Goal: Task Accomplishment & Management: Complete application form

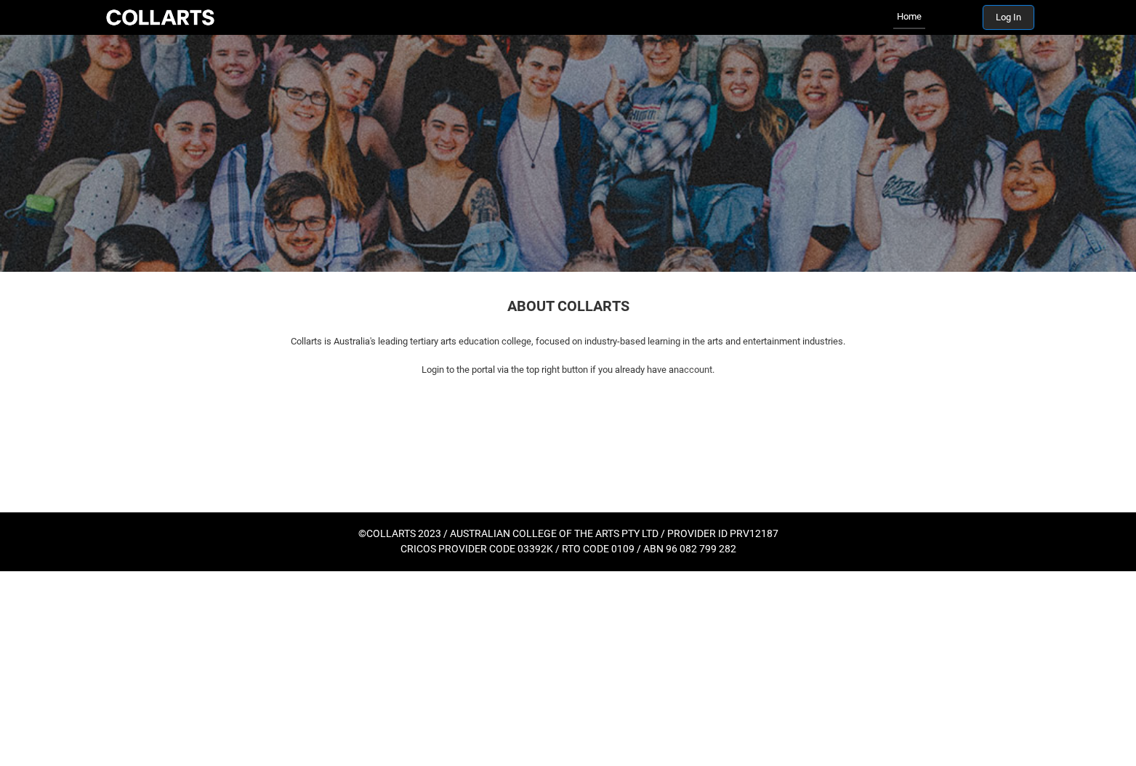
click at [1010, 13] on button "Log In" at bounding box center [1008, 17] width 50 height 23
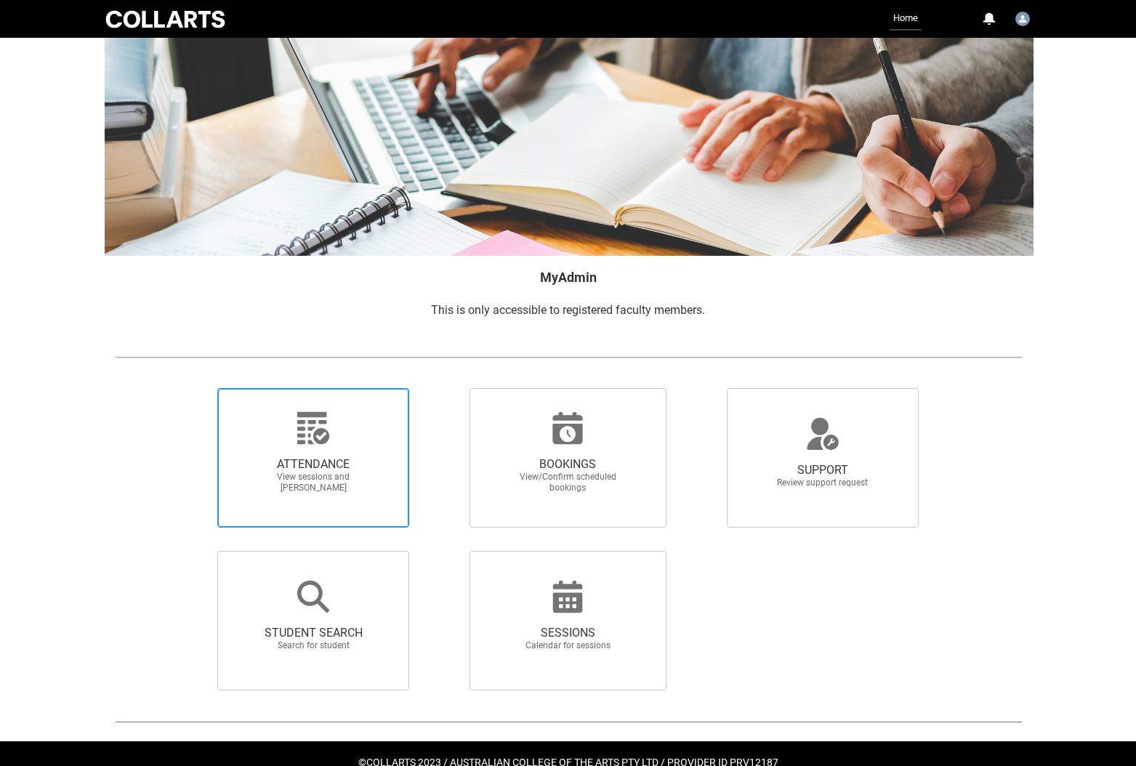
click at [360, 493] on span "View sessions and [PERSON_NAME]" at bounding box center [313, 483] width 128 height 22
click at [193, 388] on input "ATTENDANCE View sessions and [PERSON_NAME]" at bounding box center [193, 387] width 1 height 1
radio input "true"
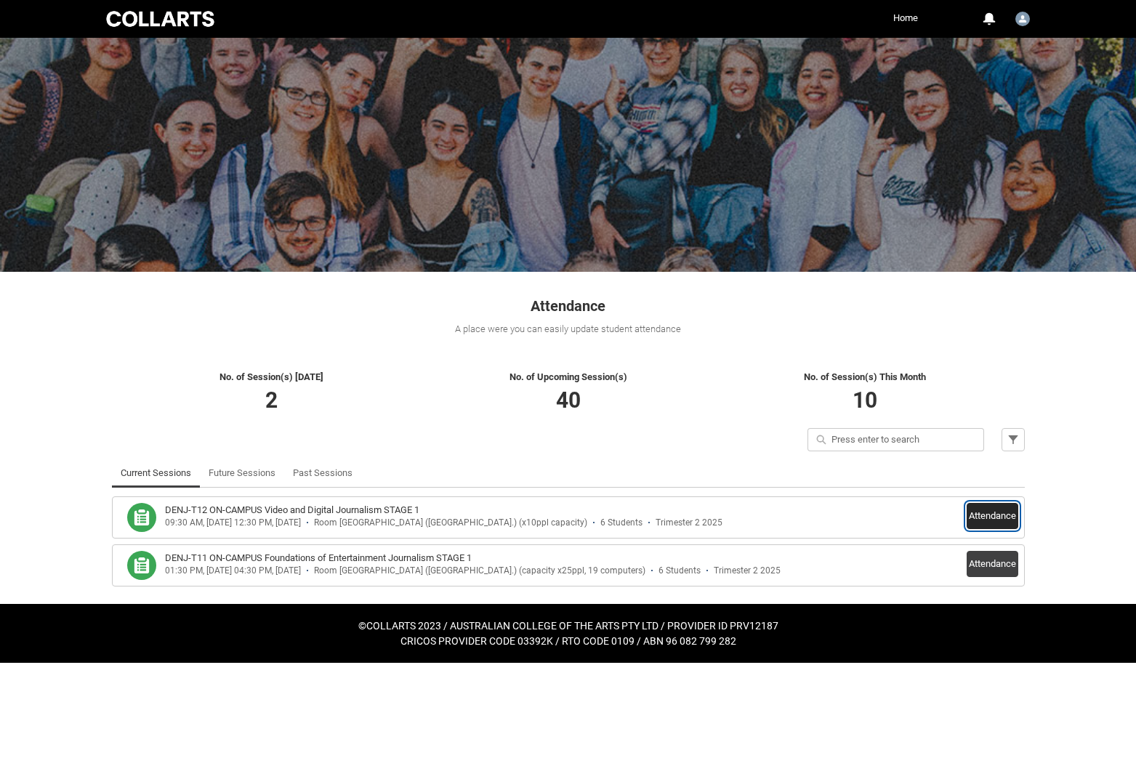
click at [981, 516] on button "Attendance" at bounding box center [993, 516] width 52 height 26
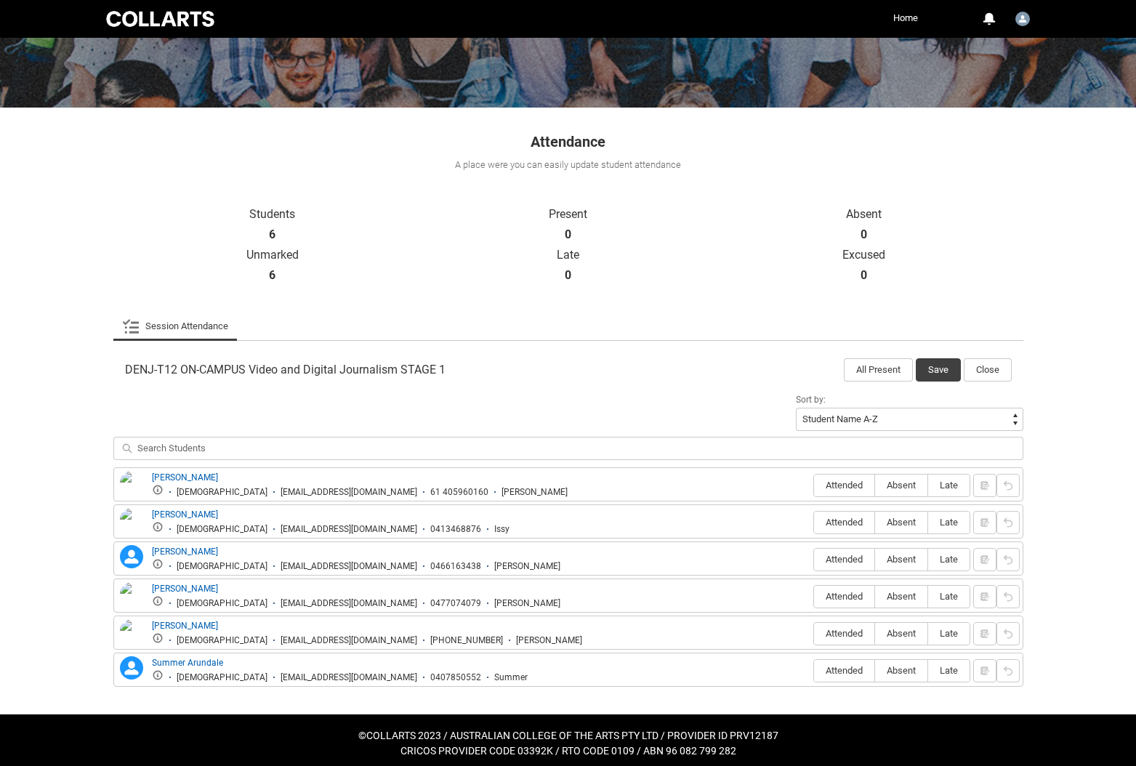
scroll to position [172, 0]
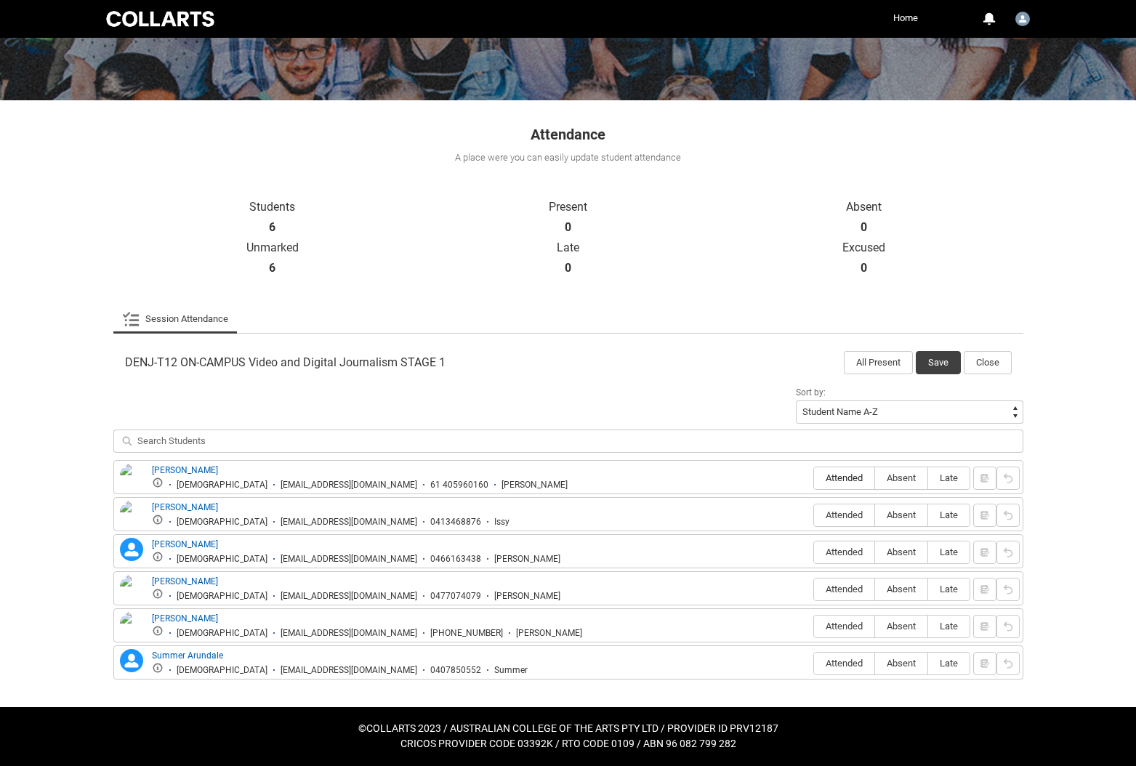
click at [853, 481] on span "Attended" at bounding box center [844, 477] width 60 height 11
click at [814, 478] on input "Attended" at bounding box center [813, 478] width 1 height 1
type lightning-radio-group "Attended"
radio input "true"
click at [893, 512] on span "Absent" at bounding box center [901, 514] width 52 height 11
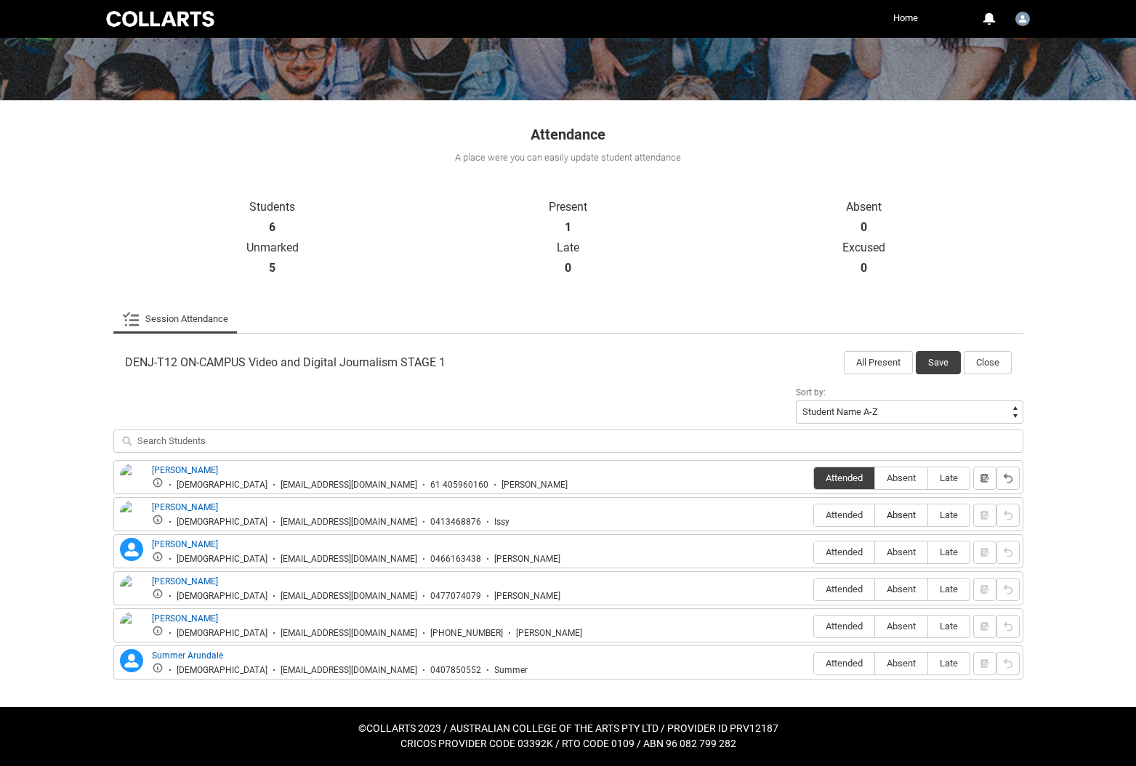
click at [875, 515] on input "Absent" at bounding box center [874, 515] width 1 height 1
type lightning-radio-group "Absent"
radio input "true"
click at [940, 550] on span "Late" at bounding box center [948, 552] width 41 height 11
click at [928, 552] on input "Late" at bounding box center [927, 552] width 1 height 1
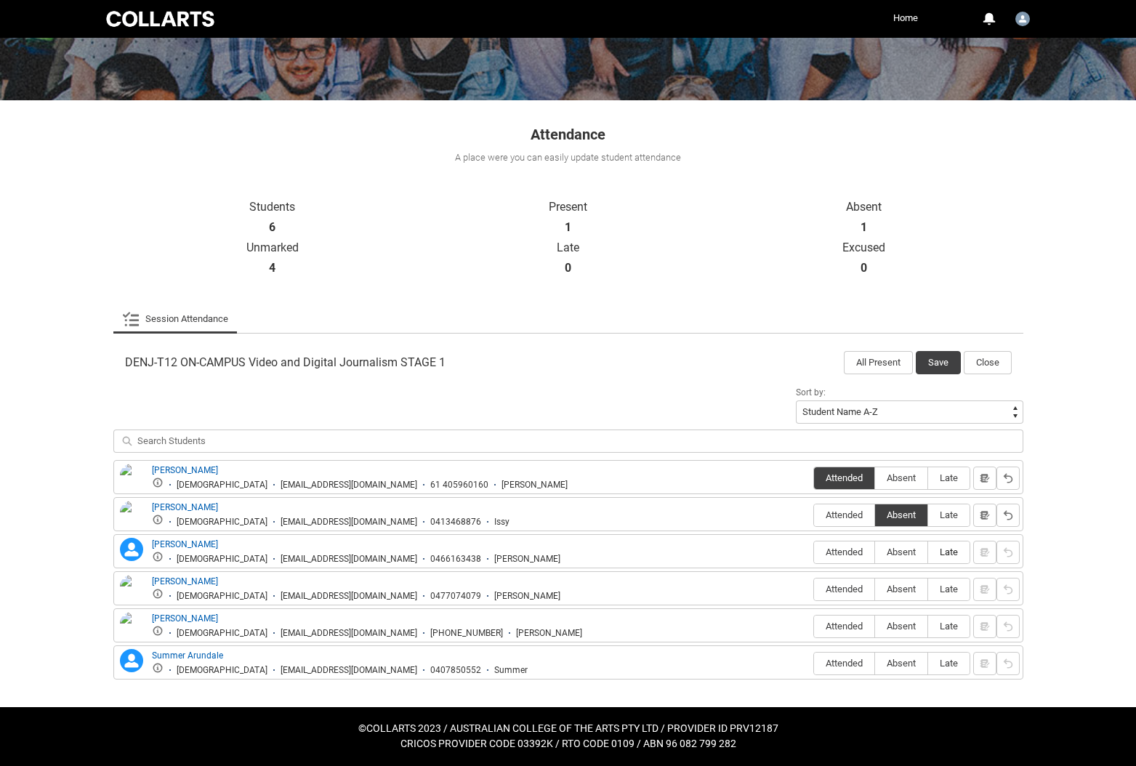
type lightning-radio-group "Late"
radio input "true"
click at [903, 585] on span "Absent" at bounding box center [901, 589] width 52 height 11
click at [875, 589] on input "Absent" at bounding box center [874, 589] width 1 height 1
type lightning-radio-group "Absent"
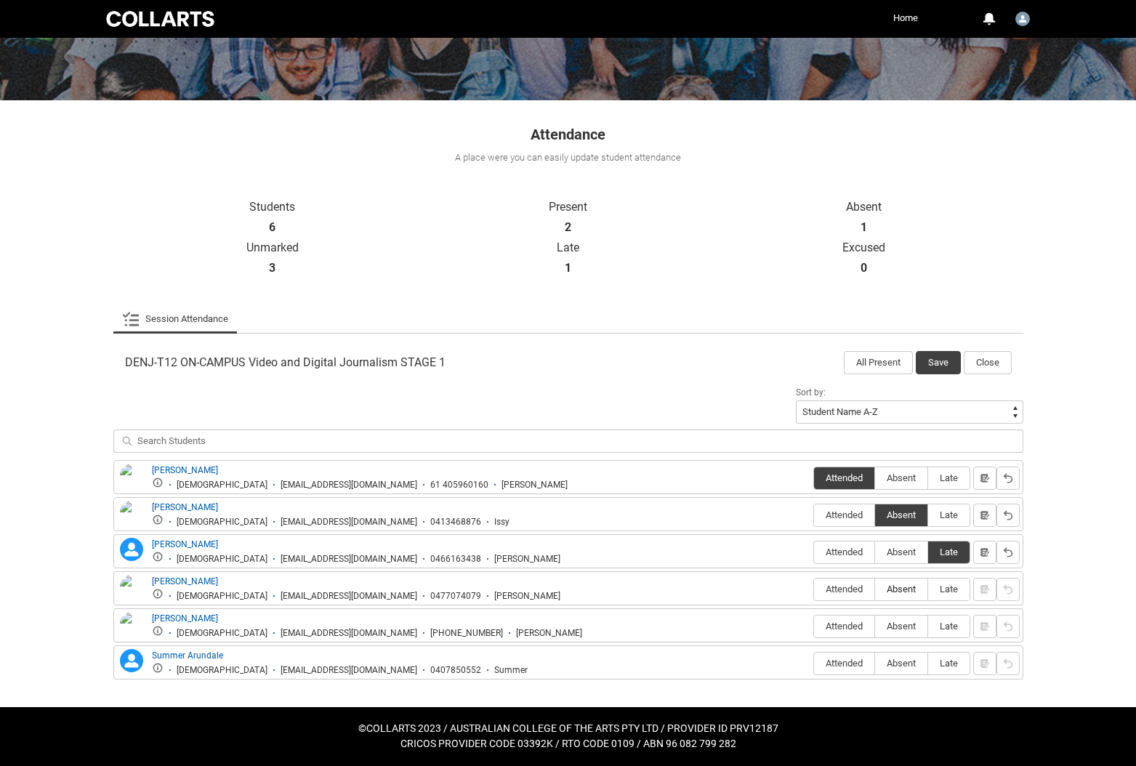
radio input "true"
click at [852, 621] on span "Attended" at bounding box center [844, 626] width 60 height 11
click at [814, 626] on input "Attended" at bounding box center [813, 626] width 1 height 1
type lightning-radio-group "Attended"
radio input "true"
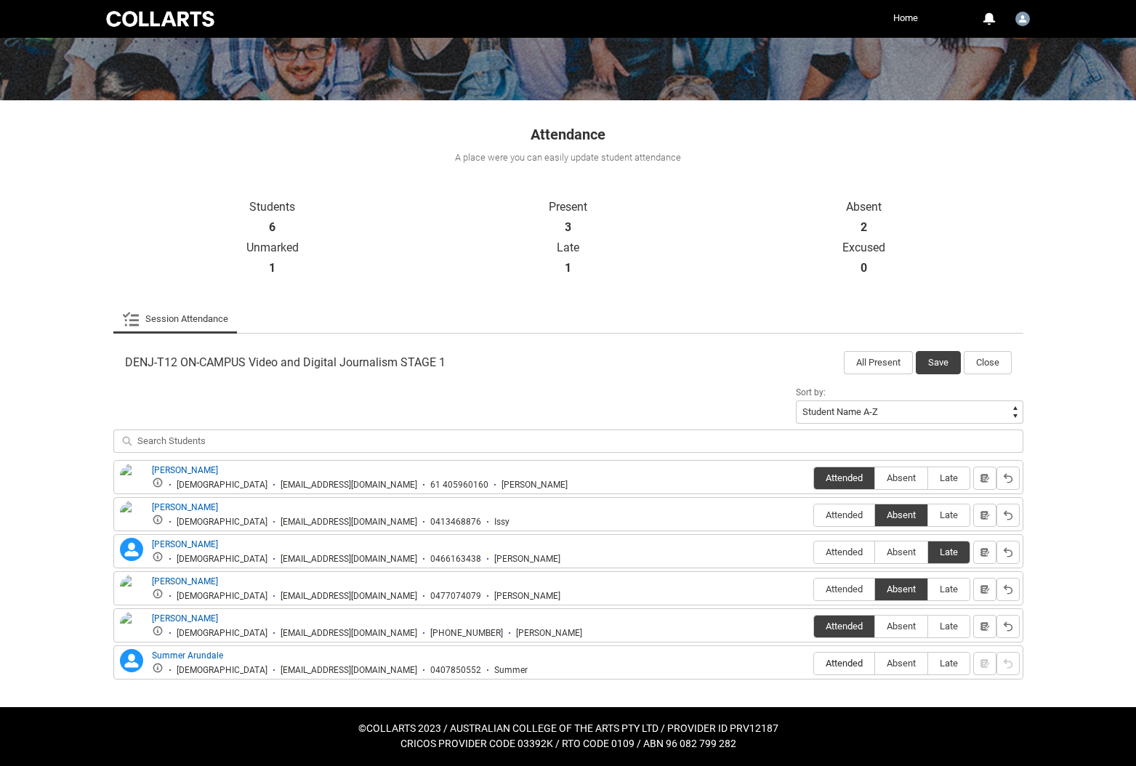
click at [844, 664] on span "Attended" at bounding box center [844, 663] width 60 height 11
click at [814, 664] on input "Attended" at bounding box center [813, 663] width 1 height 1
type lightning-radio-group "Attended"
radio input "true"
click at [941, 366] on button "Save" at bounding box center [938, 362] width 45 height 23
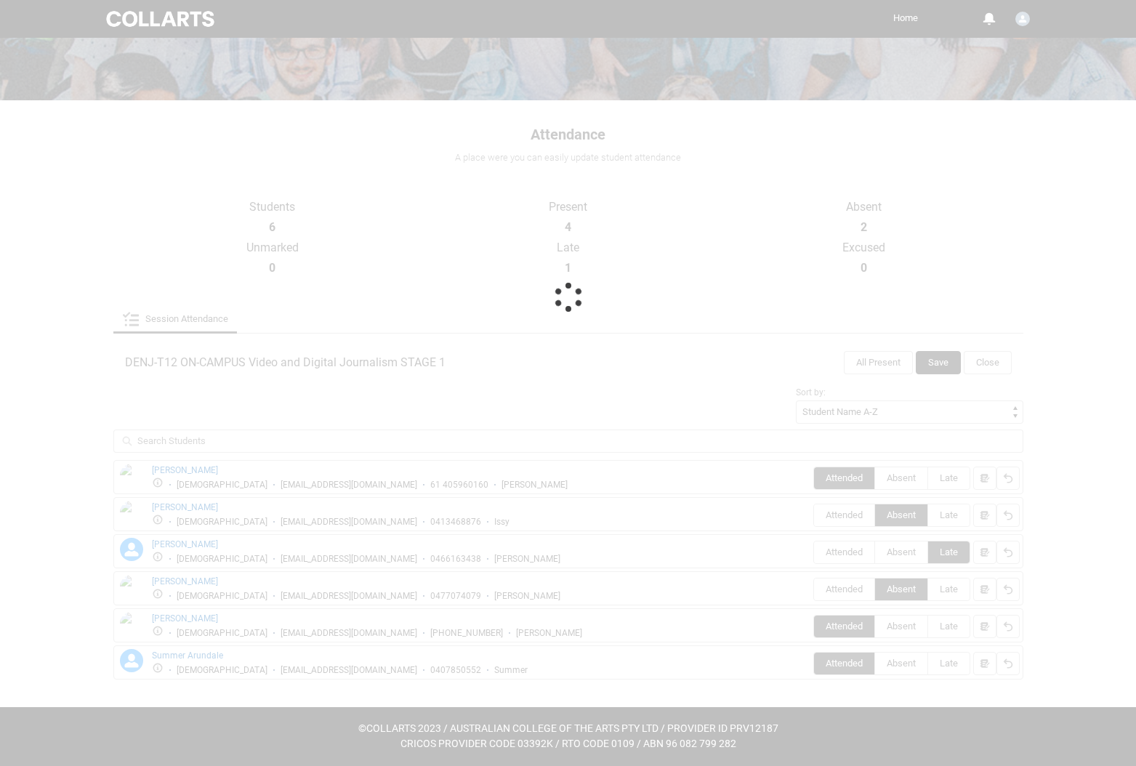
scroll to position [0, 0]
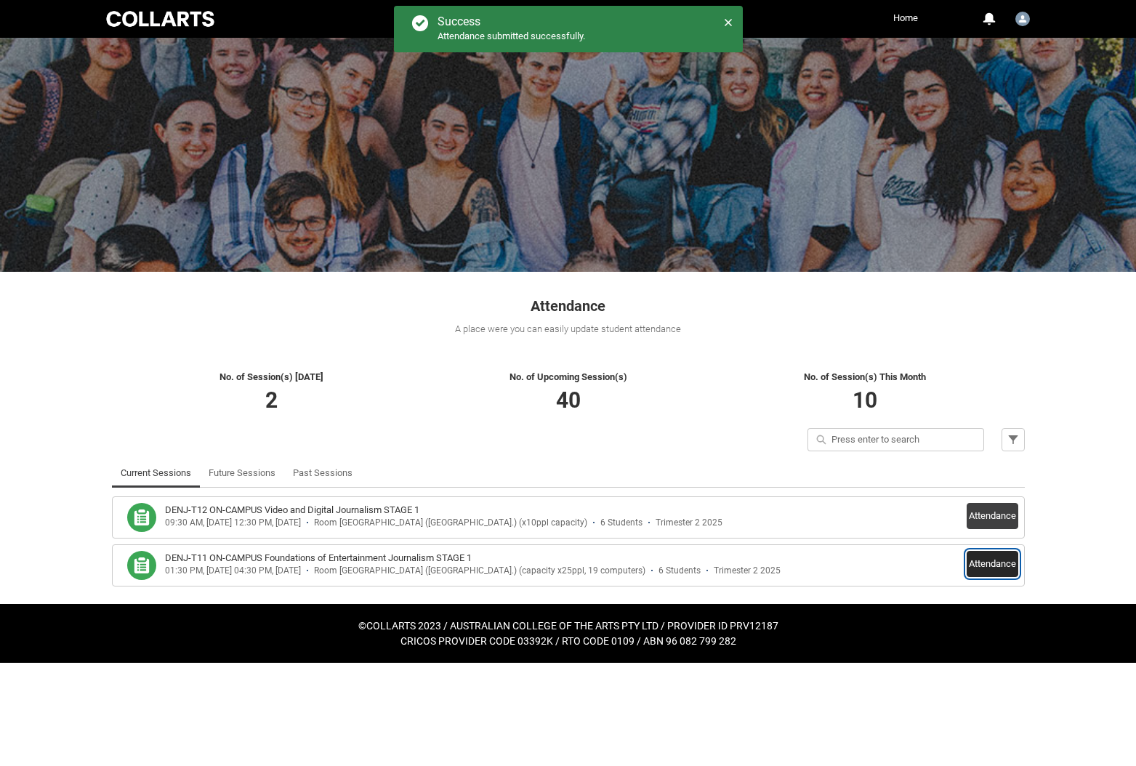
click at [991, 562] on button "Attendance" at bounding box center [993, 564] width 52 height 26
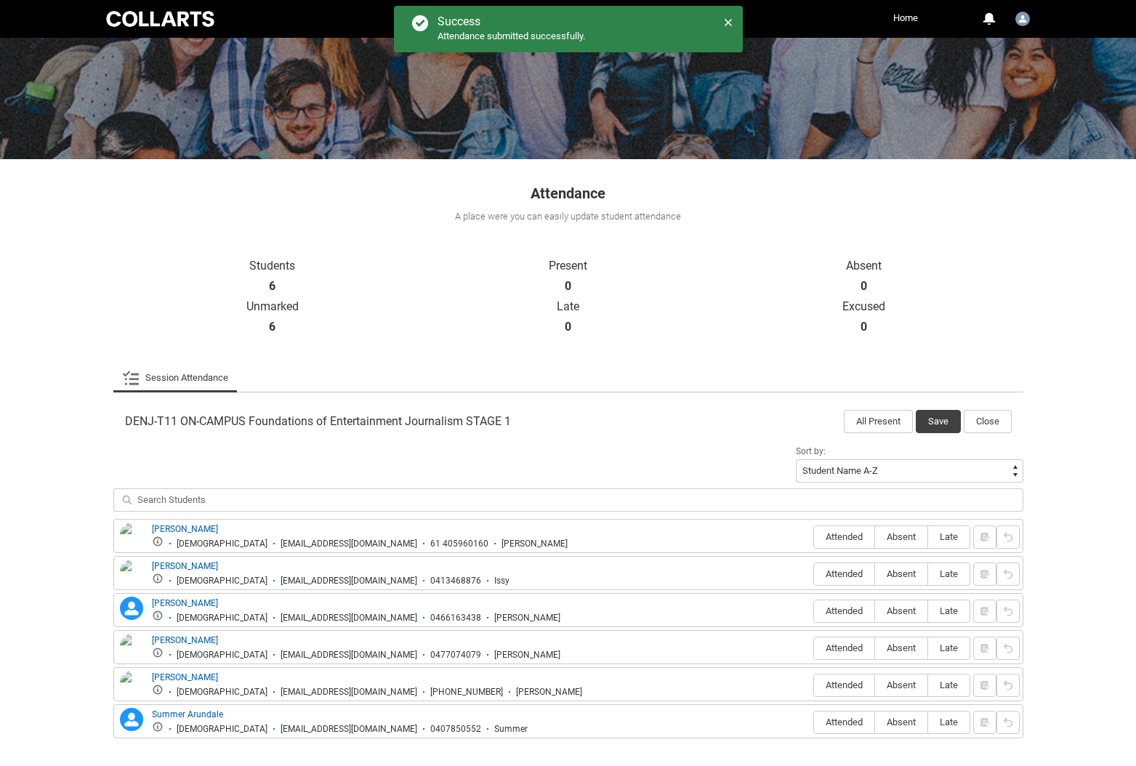
scroll to position [132, 0]
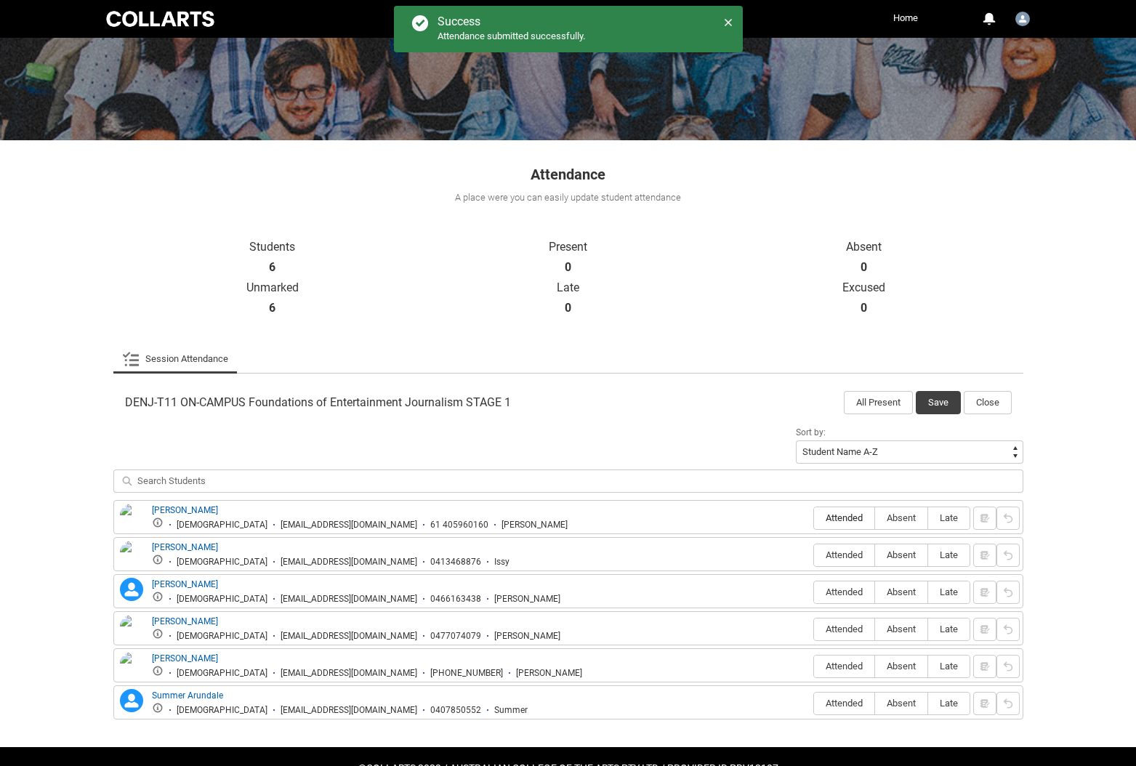
click at [845, 517] on span "Attended" at bounding box center [844, 517] width 60 height 11
click at [814, 517] on input "Attended" at bounding box center [813, 517] width 1 height 1
type lightning-radio-group "Attended"
radio input "true"
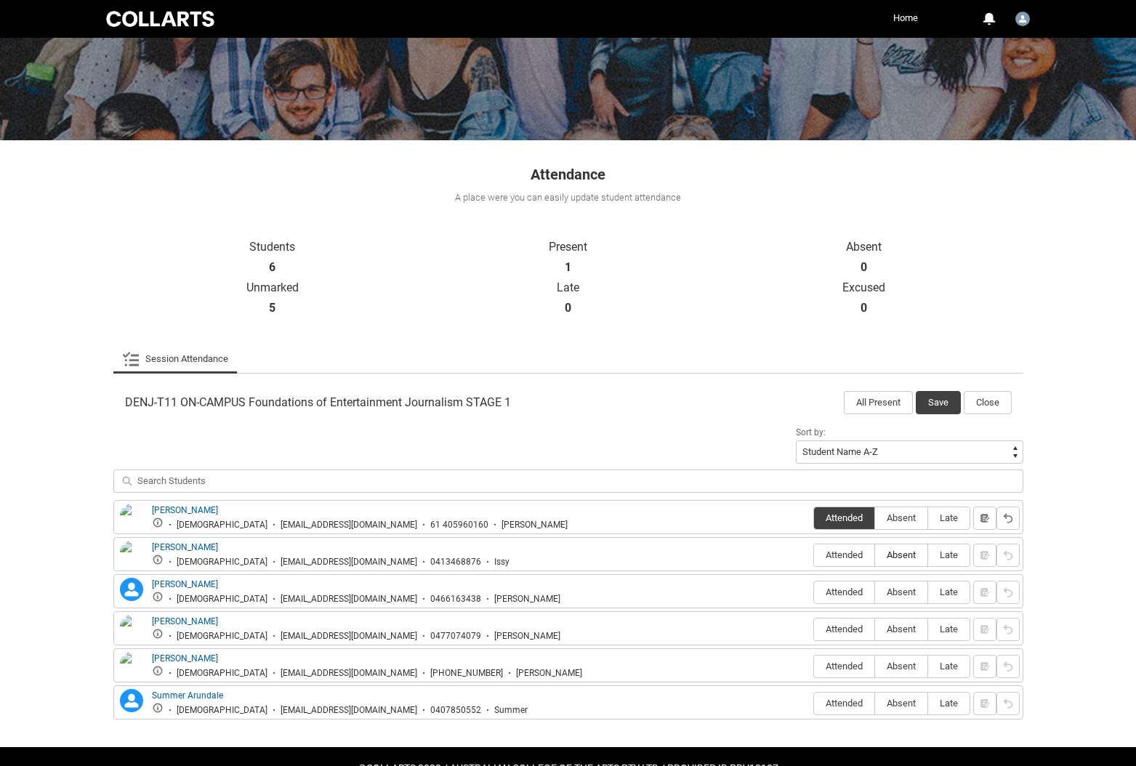
click at [889, 556] on span "Absent" at bounding box center [901, 554] width 52 height 11
click at [875, 555] on input "Absent" at bounding box center [874, 555] width 1 height 1
type lightning-radio-group "Absent"
radio input "true"
click at [834, 587] on span "Attended" at bounding box center [844, 592] width 60 height 11
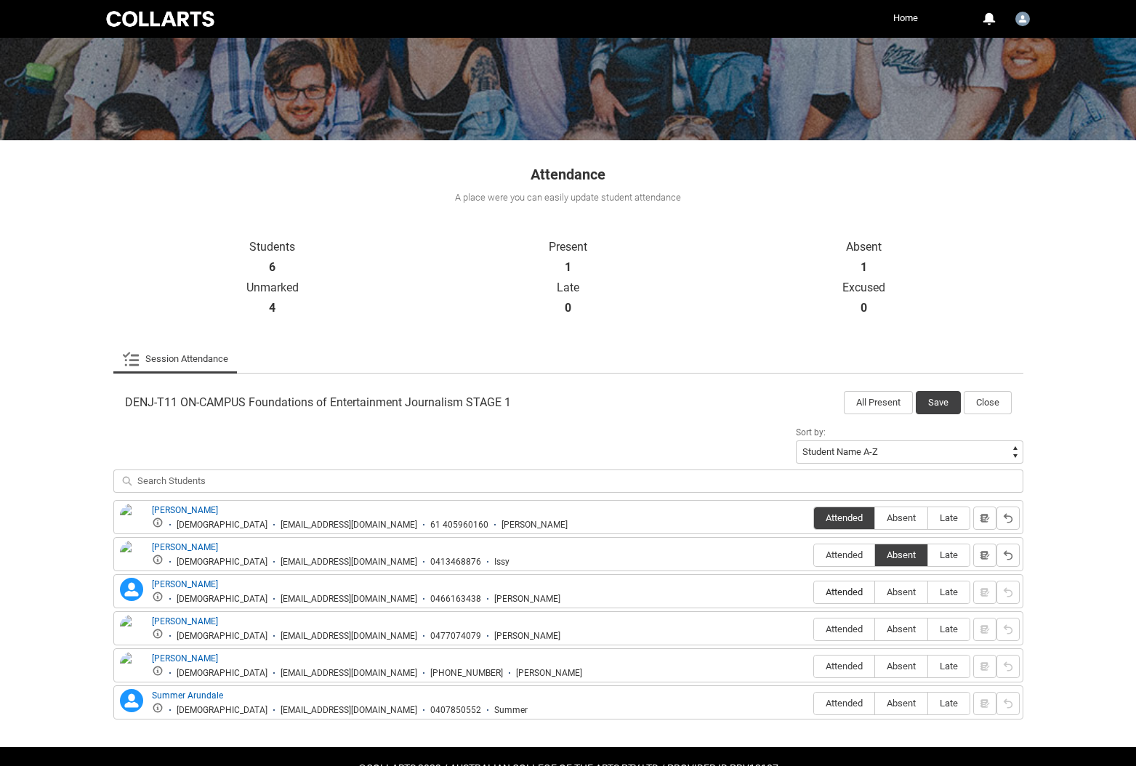
click at [814, 592] on input "Attended" at bounding box center [813, 592] width 1 height 1
type lightning-radio-group "Attended"
radio input "true"
click at [897, 627] on span "Absent" at bounding box center [901, 629] width 52 height 11
click at [875, 629] on input "Absent" at bounding box center [874, 629] width 1 height 1
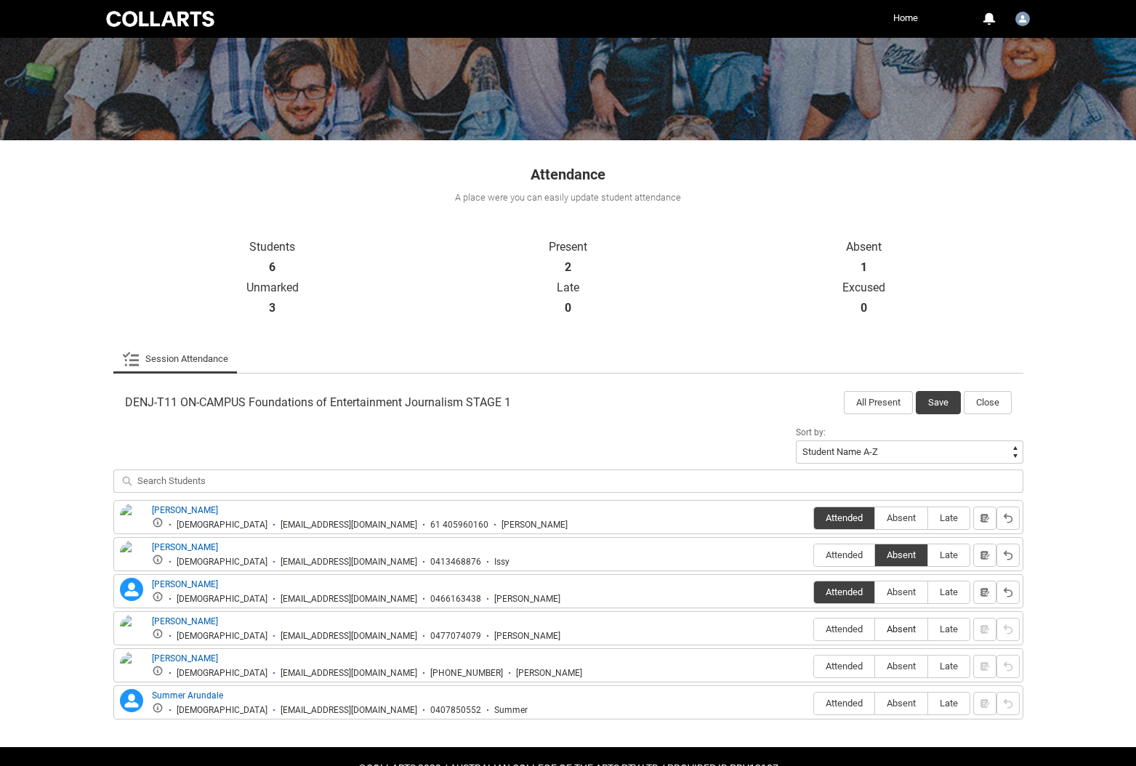
type lightning-radio-group "Absent"
radio input "true"
click at [843, 665] on span "Attended" at bounding box center [844, 666] width 60 height 11
click at [814, 666] on input "Attended" at bounding box center [813, 666] width 1 height 1
type lightning-radio-group "Attended"
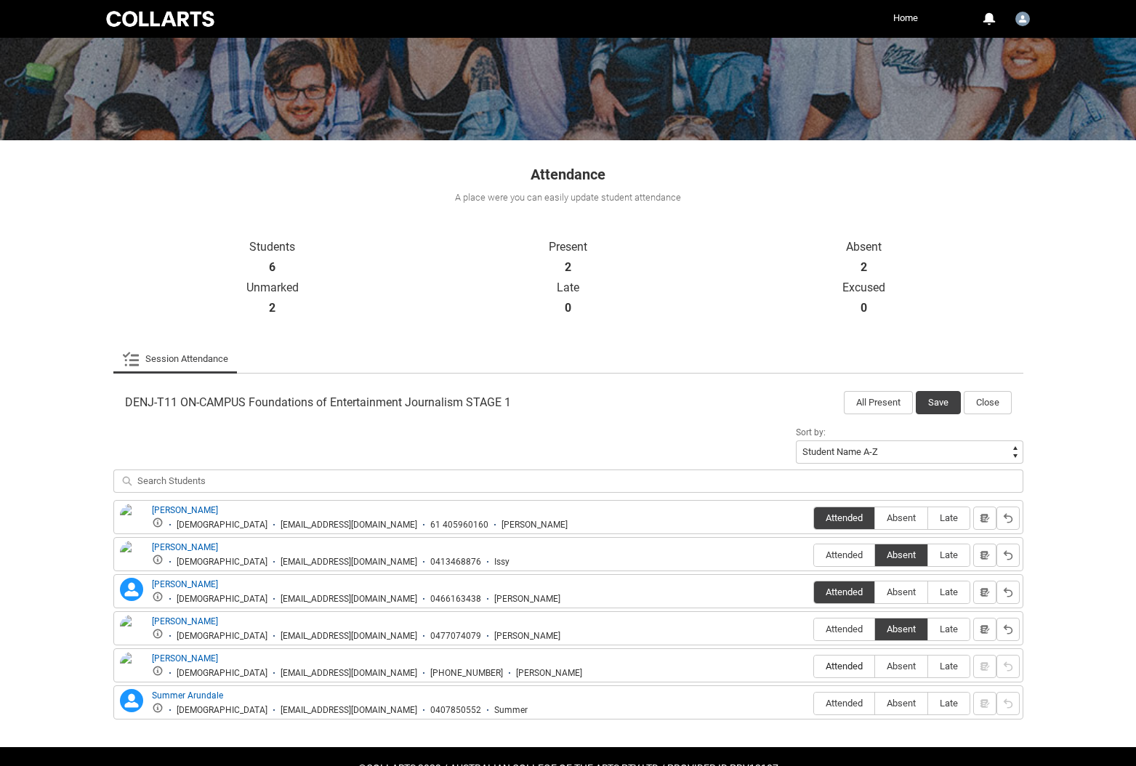
radio input "true"
click at [842, 699] on span "Attended" at bounding box center [844, 703] width 60 height 11
click at [814, 703] on input "Attended" at bounding box center [813, 703] width 1 height 1
type lightning-radio-group "Attended"
radio input "true"
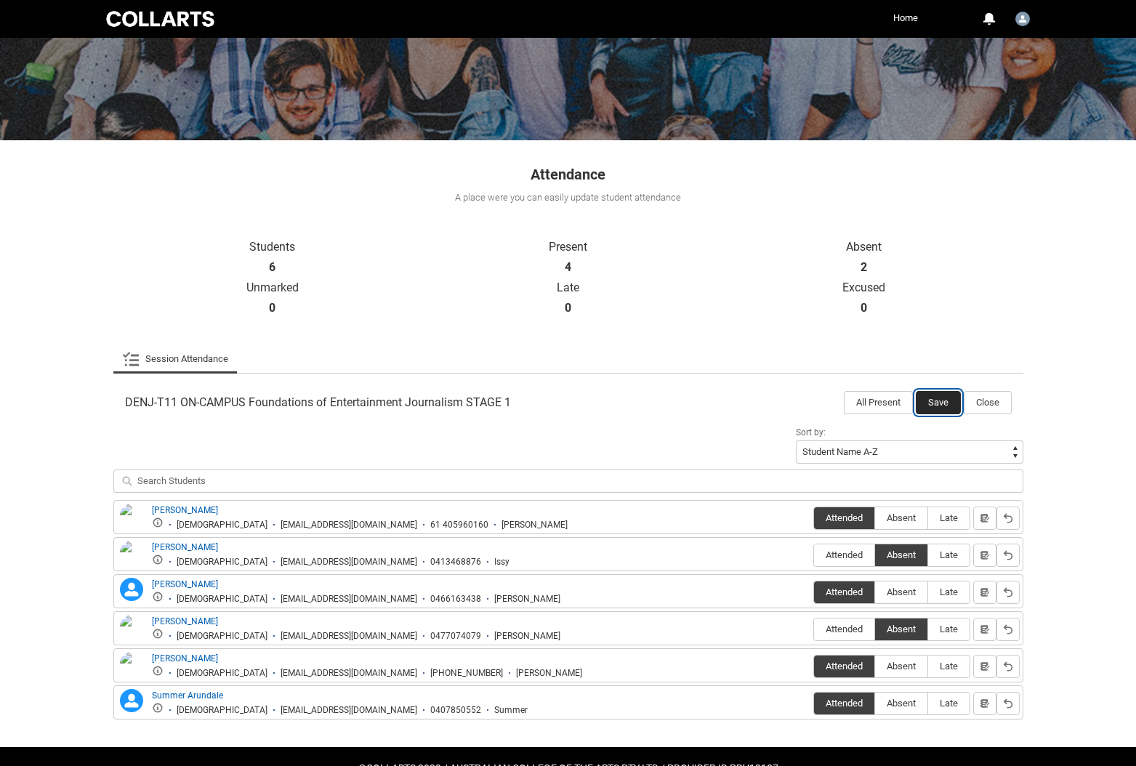
click at [940, 400] on button "Save" at bounding box center [938, 402] width 45 height 23
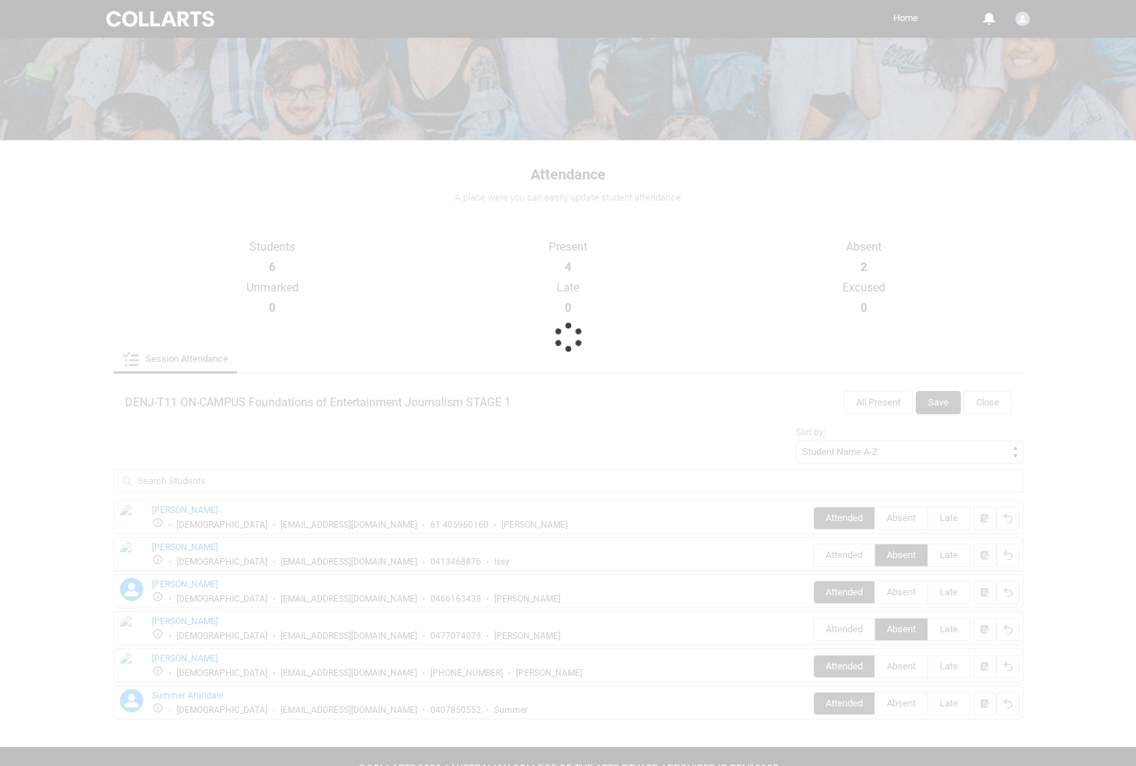
scroll to position [0, 0]
